Goal: Find specific page/section: Find specific page/section

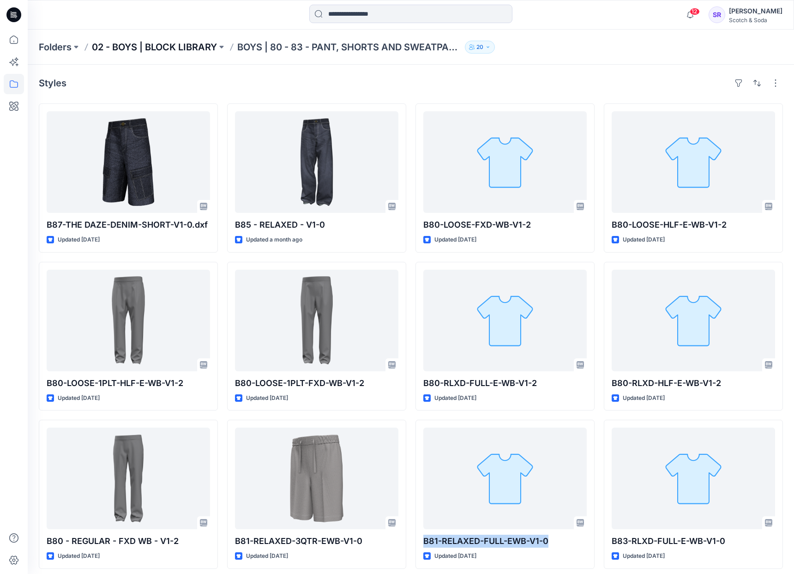
click at [179, 49] on p "02 - BOYS | BLOCK LIBRARY" at bounding box center [154, 47] width 125 height 13
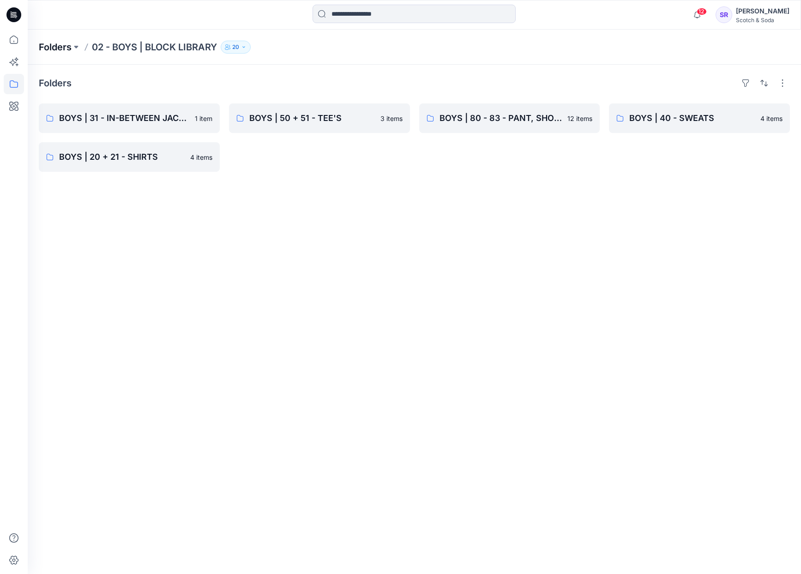
click at [53, 51] on p "Folders" at bounding box center [55, 47] width 33 height 13
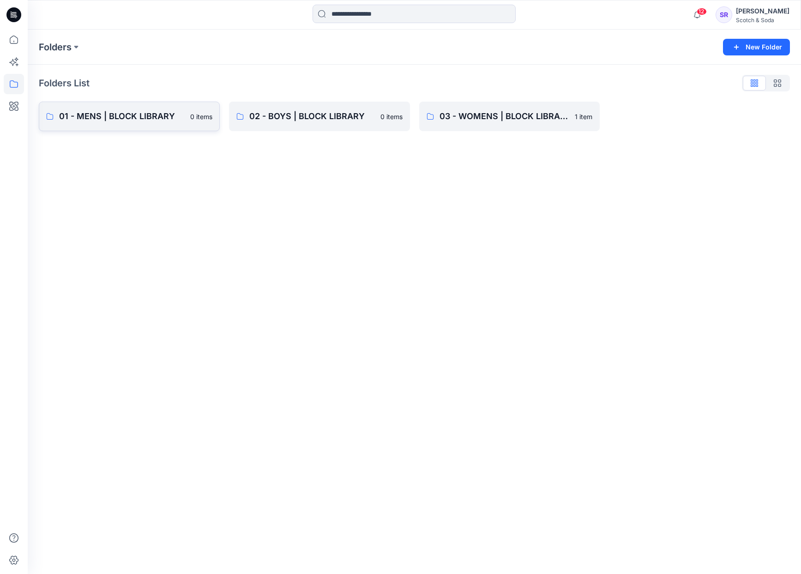
click at [126, 120] on p "01 - MENS | BLOCK LIBRARY" at bounding box center [122, 116] width 126 height 13
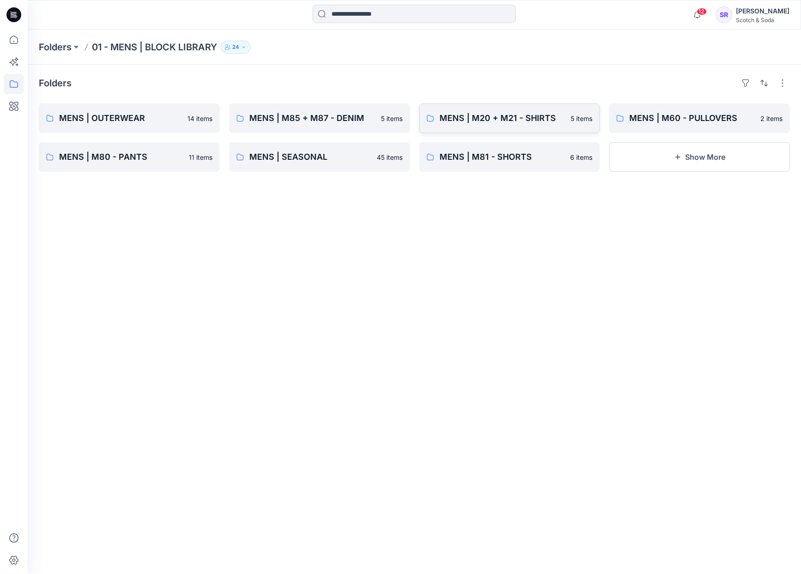
click at [542, 125] on link "MENS | M20 + M21 - SHIRTS 5 items" at bounding box center [509, 118] width 181 height 30
